Goal: Task Accomplishment & Management: Complete application form

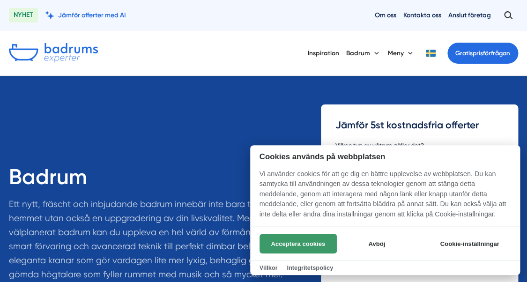
click at [292, 240] on button "Acceptera cookies" at bounding box center [298, 244] width 77 height 20
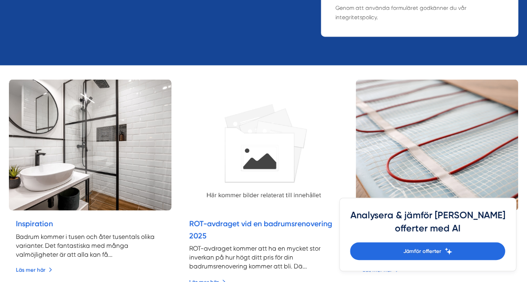
scroll to position [405, 0]
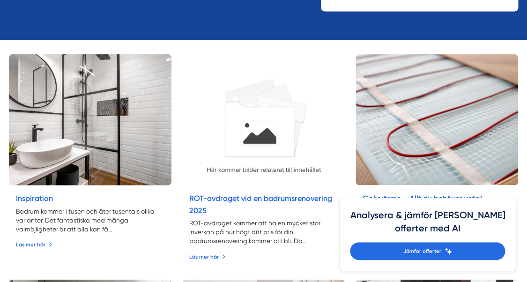
click at [103, 130] on img at bounding box center [90, 120] width 171 height 138
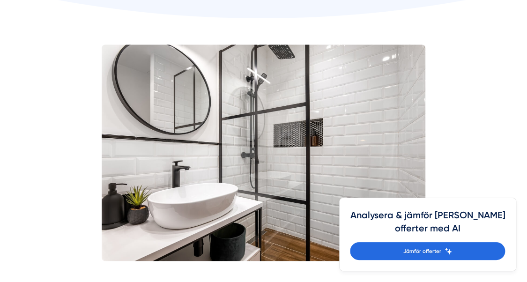
scroll to position [239, 0]
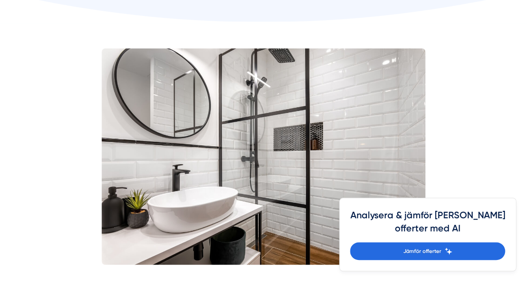
click at [506, 22] on icon at bounding box center [264, 7] width 528 height 31
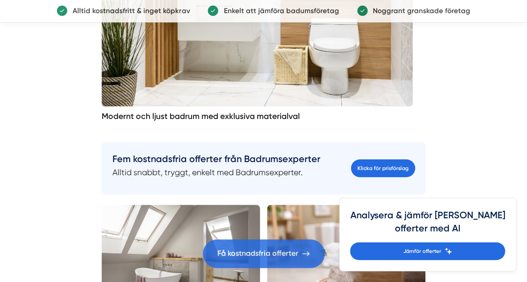
scroll to position [1205, 0]
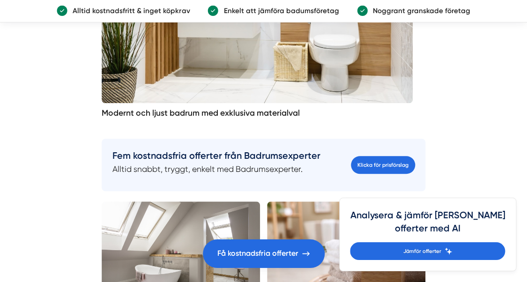
click at [388, 165] on link "Klicka för prisförslag" at bounding box center [383, 165] width 64 height 18
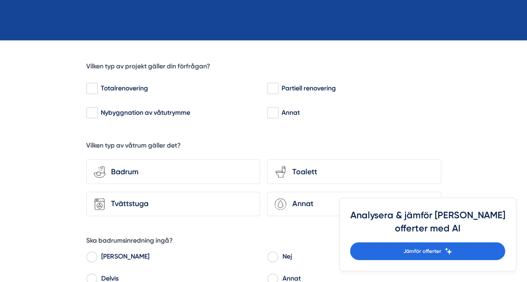
scroll to position [221, 0]
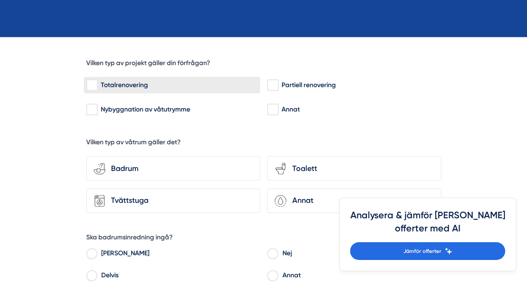
click at [91, 84] on input "Totalrenovering" at bounding box center [91, 85] width 11 height 9
checkbox input "true"
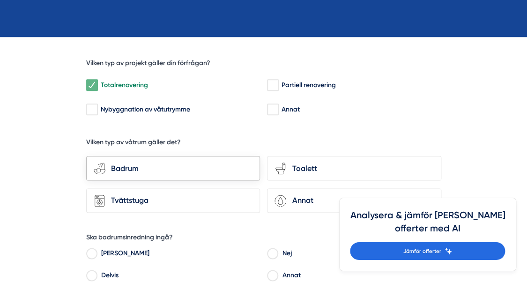
click at [125, 171] on div "Badrum" at bounding box center [178, 169] width 147 height 12
click at [0, 0] on input "bathroom-tub-towel Badrum" at bounding box center [0, 0] width 0 height 0
click at [333, 166] on div "Toalett" at bounding box center [359, 169] width 147 height 12
click at [0, 0] on input "toilet-seat Toalett" at bounding box center [0, 0] width 0 height 0
click at [222, 168] on div "Badrum" at bounding box center [178, 169] width 147 height 12
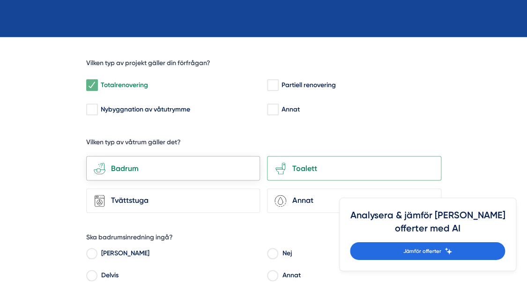
click at [0, 0] on input "bathroom-tub-towel Badrum" at bounding box center [0, 0] width 0 height 0
click at [214, 166] on div "Badrum" at bounding box center [178, 169] width 147 height 12
click at [0, 0] on input "bathroom-tub-towel Badrum" at bounding box center [0, 0] width 0 height 0
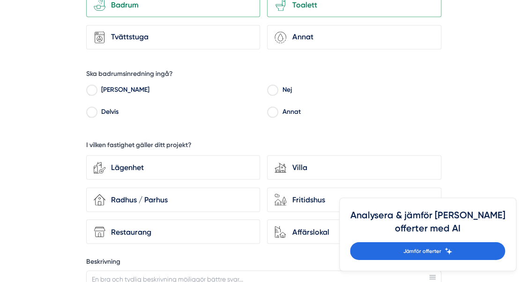
scroll to position [391, 0]
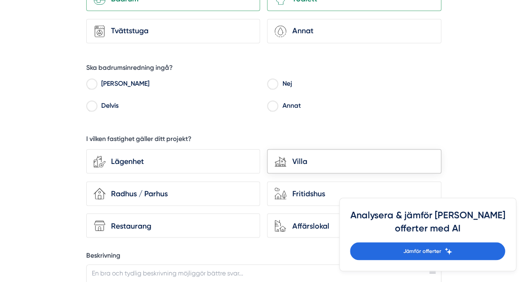
click at [304, 160] on div "Villa" at bounding box center [359, 161] width 147 height 12
click at [0, 0] on input "house-modern Villa" at bounding box center [0, 0] width 0 height 0
click at [92, 86] on input "Ja" at bounding box center [91, 85] width 11 height 8
radio input "true"
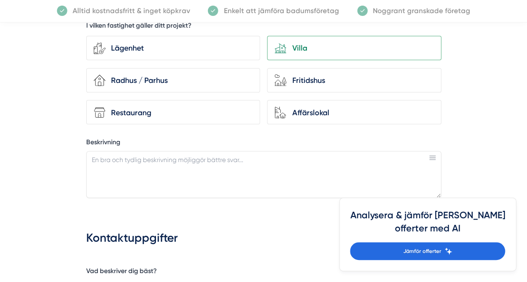
scroll to position [522, 0]
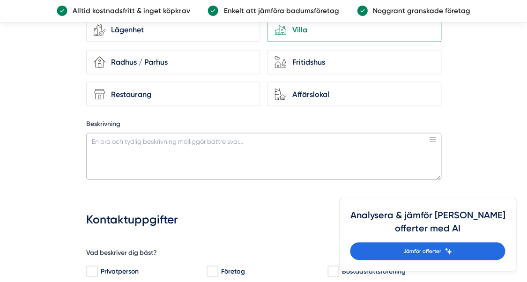
click at [256, 154] on textarea "Beskrivning" at bounding box center [263, 156] width 355 height 47
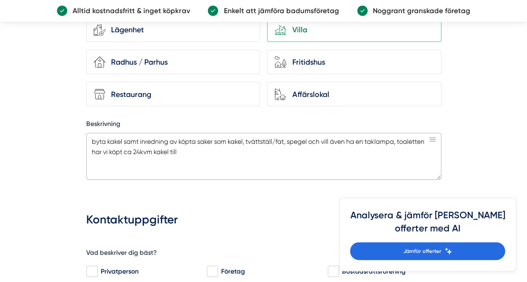
click at [304, 165] on textarea "byta kakel samt inredning av köpta saker som kakel, tvättställ/fat, spegel och …" at bounding box center [263, 156] width 355 height 47
click at [301, 165] on textarea "byta kakel samt inredning av köpta saker som kakel, tvättställ/fat, spegel och …" at bounding box center [263, 156] width 355 height 47
click at [306, 157] on textarea "byta kakel samt inredning av köpta saker som kakel, tvättställ/fat, spegel och …" at bounding box center [263, 156] width 355 height 47
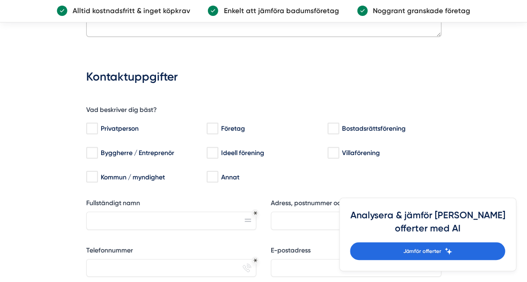
scroll to position [670, 0]
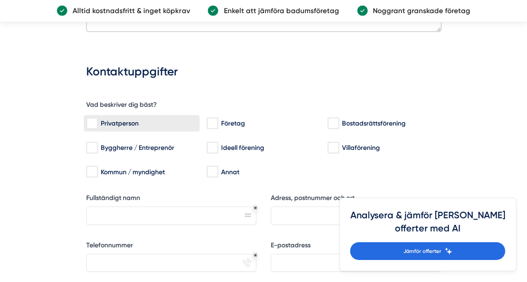
type textarea "byta kakel samt inredning av köpta saker som kakel, tvättställ/fat, spegel och …"
click at [92, 121] on input "Privatperson" at bounding box center [91, 123] width 11 height 9
checkbox input "true"
click at [145, 215] on input "Fullständigt namn" at bounding box center [171, 216] width 171 height 18
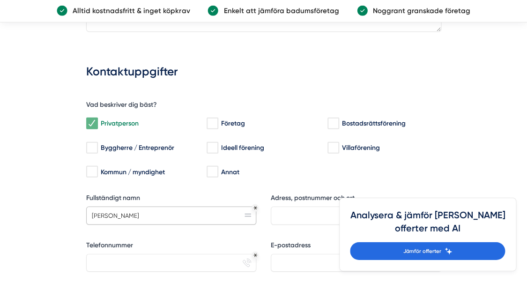
type input "Bennie Möller"
click at [292, 218] on input "Adress, postnummer och ort" at bounding box center [356, 216] width 171 height 18
type input "Botaskårsvägen 6, 51142 Kinnahult"
click at [192, 258] on input "Telefonnummer" at bounding box center [171, 263] width 171 height 18
type input "0793515964"
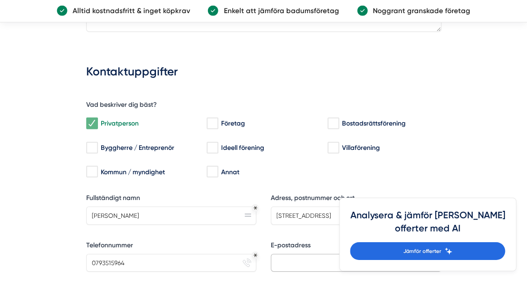
click at [293, 266] on input "E-postadress" at bounding box center [356, 263] width 171 height 18
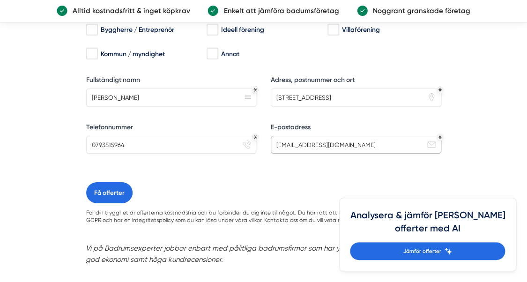
scroll to position [833, 0]
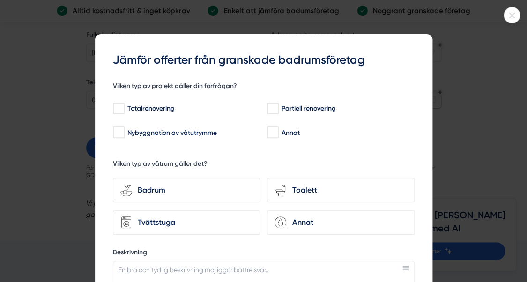
type input "bennie.moller@gmail.com"
click at [499, 140] on div at bounding box center [263, 141] width 527 height 282
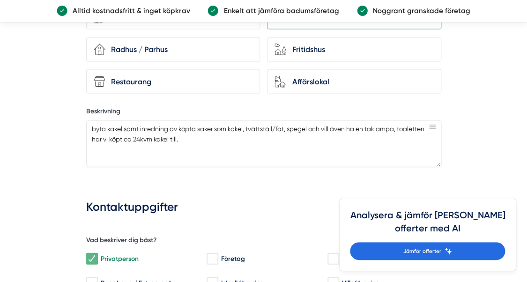
scroll to position [524, 0]
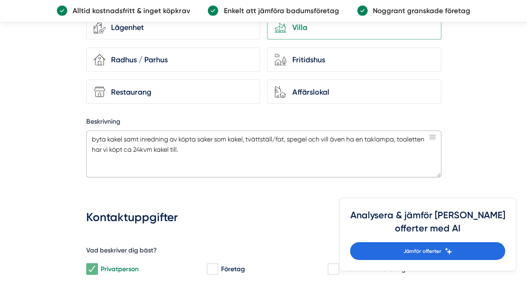
click at [292, 166] on textarea "byta kakel samt inredning av köpta saker som kakel, tvättställ/fat, spegel och …" at bounding box center [263, 154] width 355 height 47
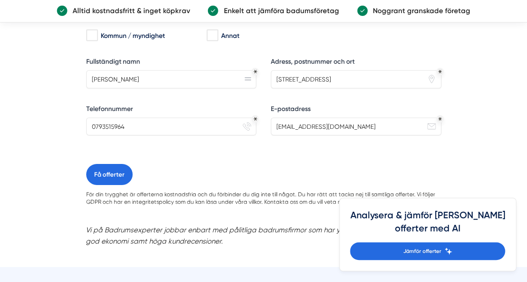
scroll to position [811, 0]
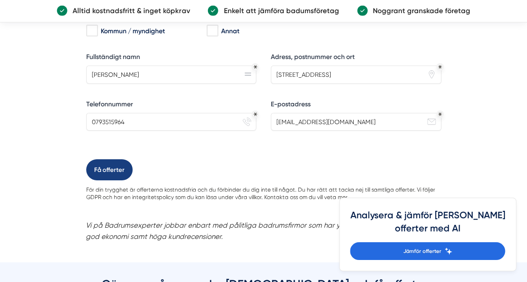
type textarea "byta kakel samt inredning av köpta saker som kakel, tvättställ/fat, spegel och …"
click at [108, 170] on button "Få offerter" at bounding box center [109, 169] width 46 height 21
